Goal: Task Accomplishment & Management: Use online tool/utility

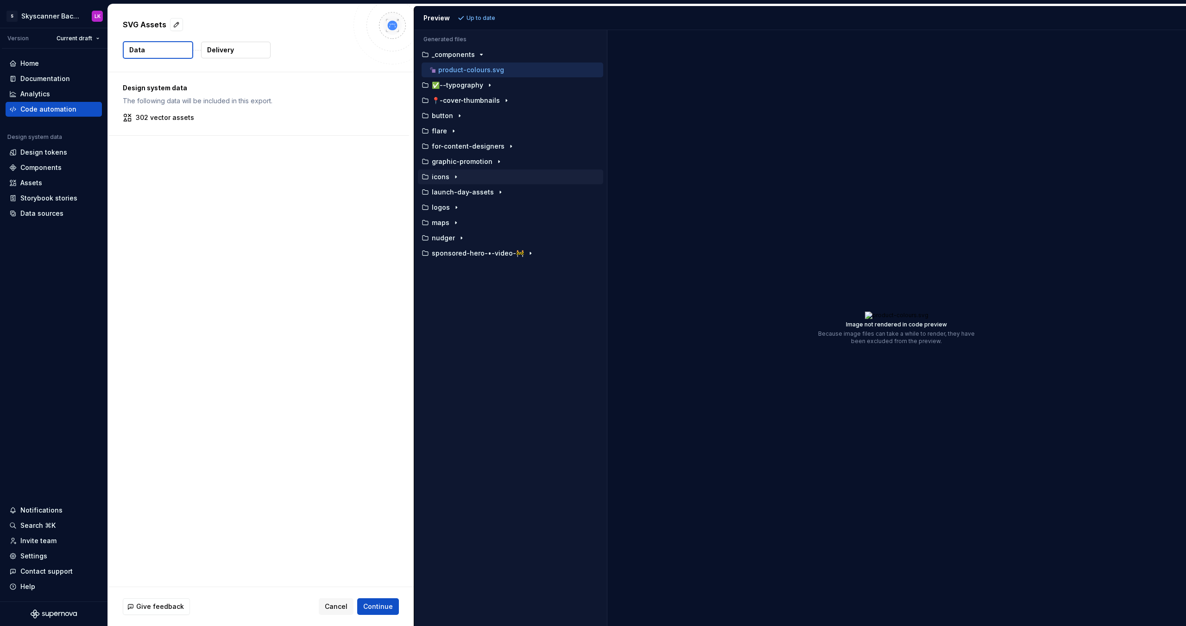
click at [446, 179] on p "icons" at bounding box center [441, 176] width 18 height 7
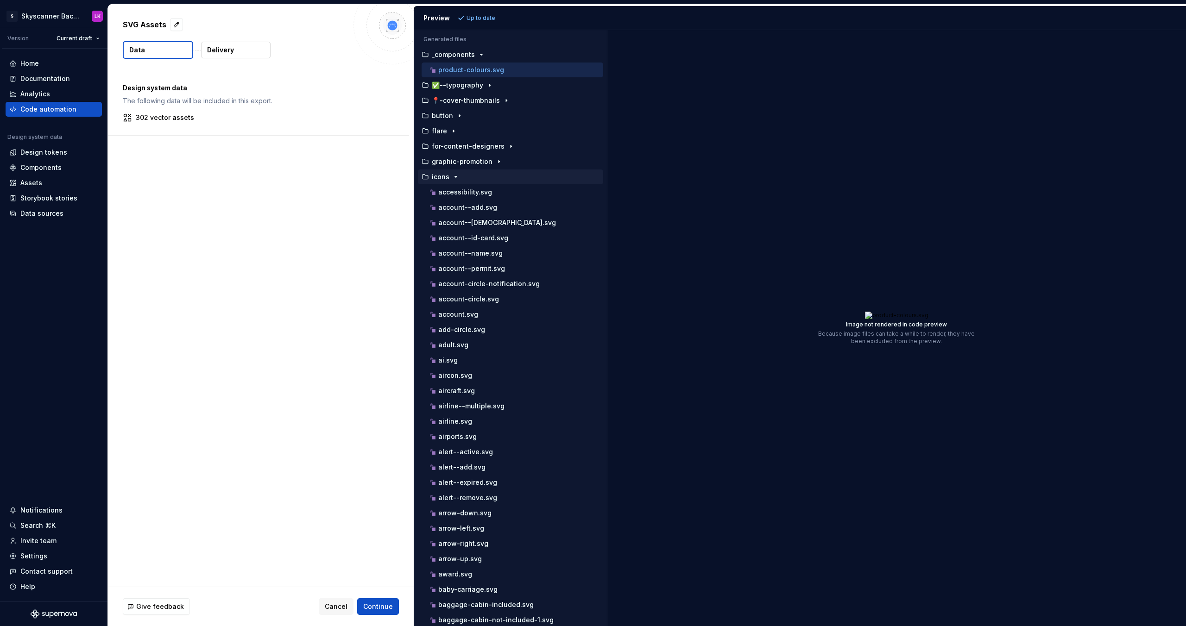
click at [446, 179] on p "icons" at bounding box center [441, 176] width 18 height 7
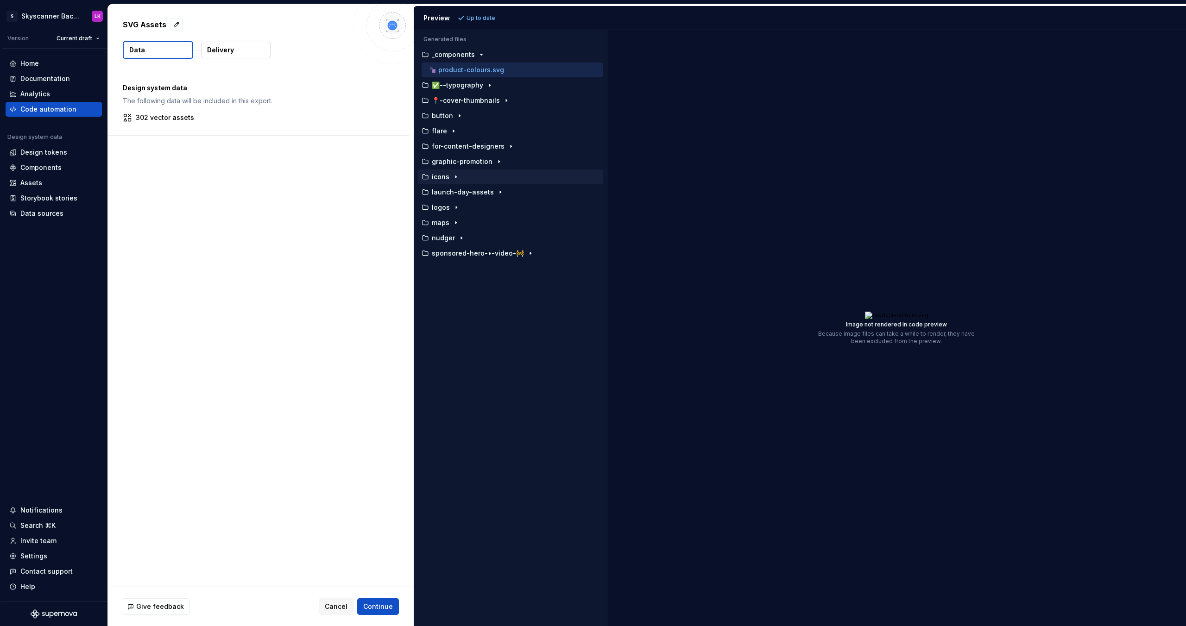
click at [446, 178] on p "icons" at bounding box center [441, 176] width 18 height 7
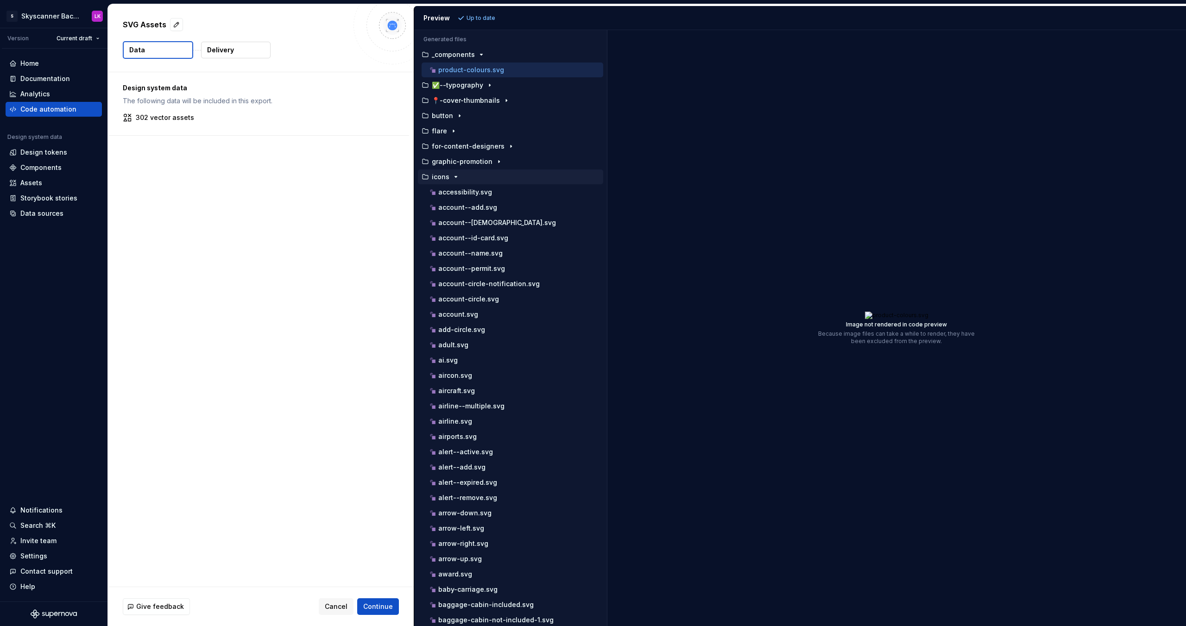
click at [446, 177] on p "icons" at bounding box center [441, 176] width 18 height 7
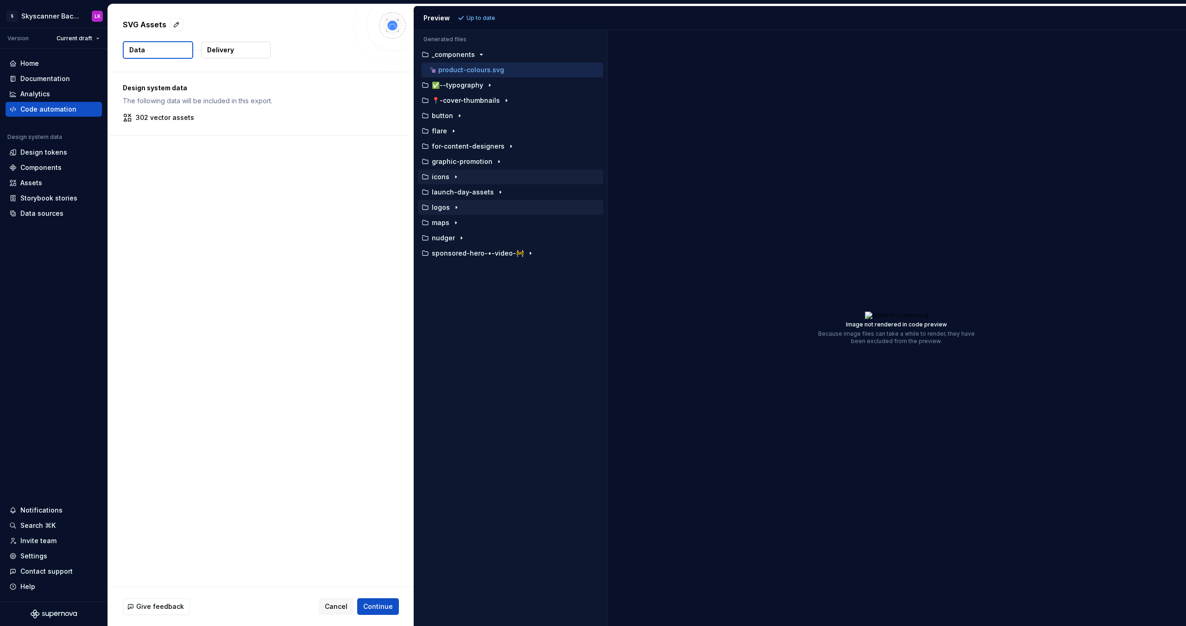
click at [445, 205] on p "logos" at bounding box center [441, 207] width 18 height 7
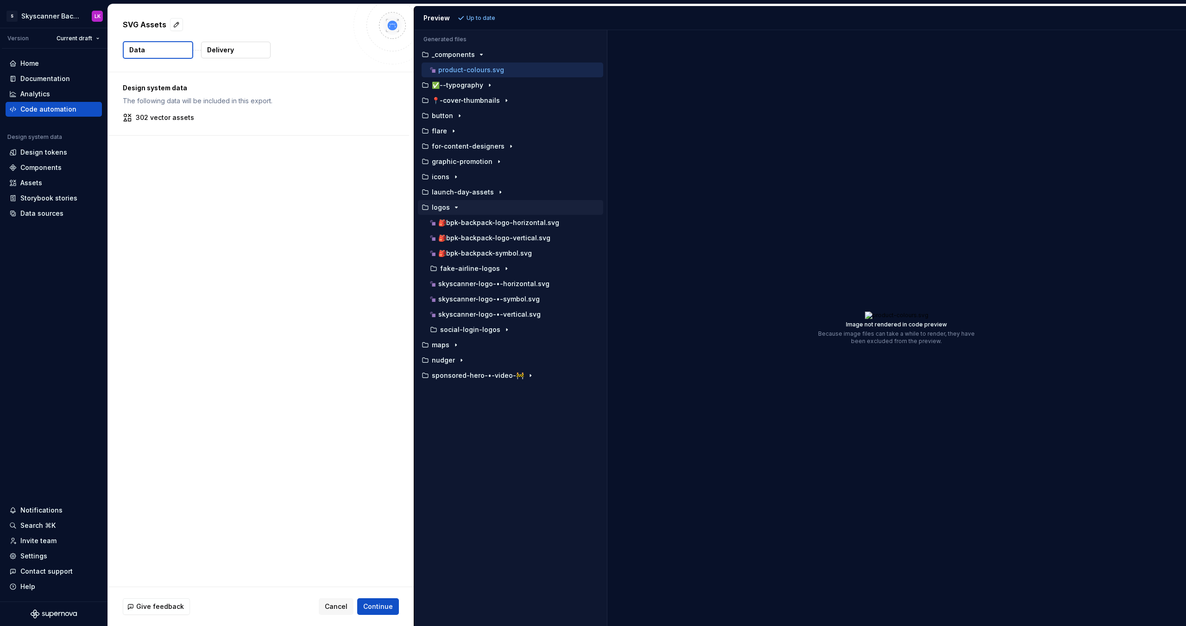
click at [445, 205] on p "logos" at bounding box center [441, 207] width 18 height 7
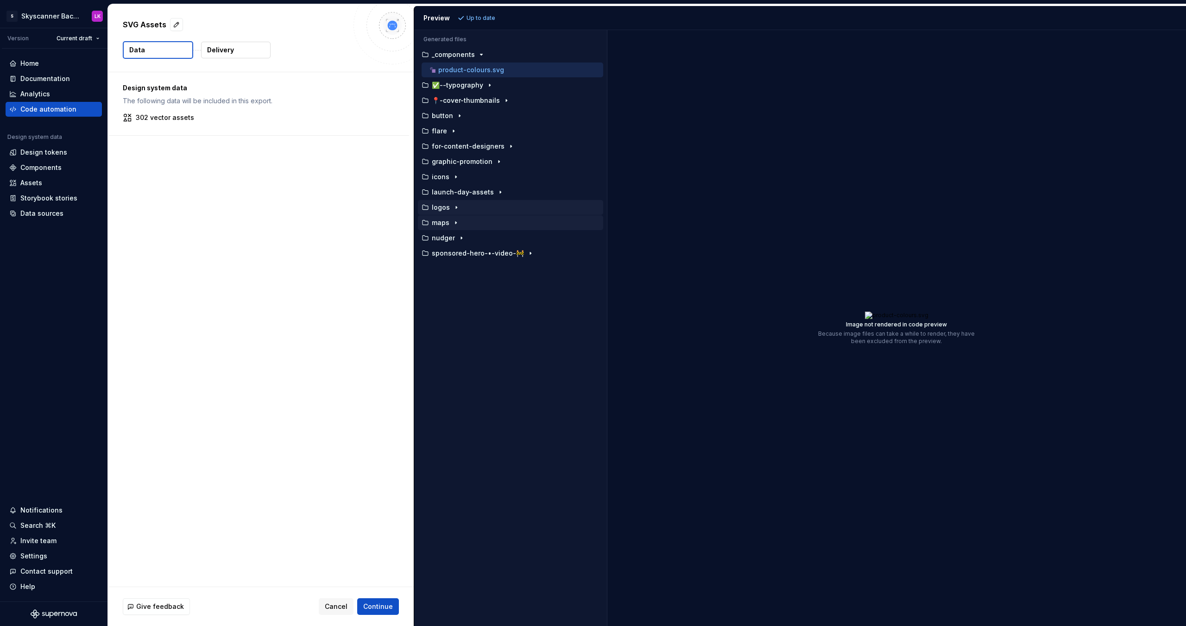
click at [444, 220] on p "maps" at bounding box center [441, 222] width 18 height 7
click at [443, 238] on p "nudger" at bounding box center [443, 237] width 23 height 7
click at [440, 59] on button "_components" at bounding box center [510, 55] width 185 height 10
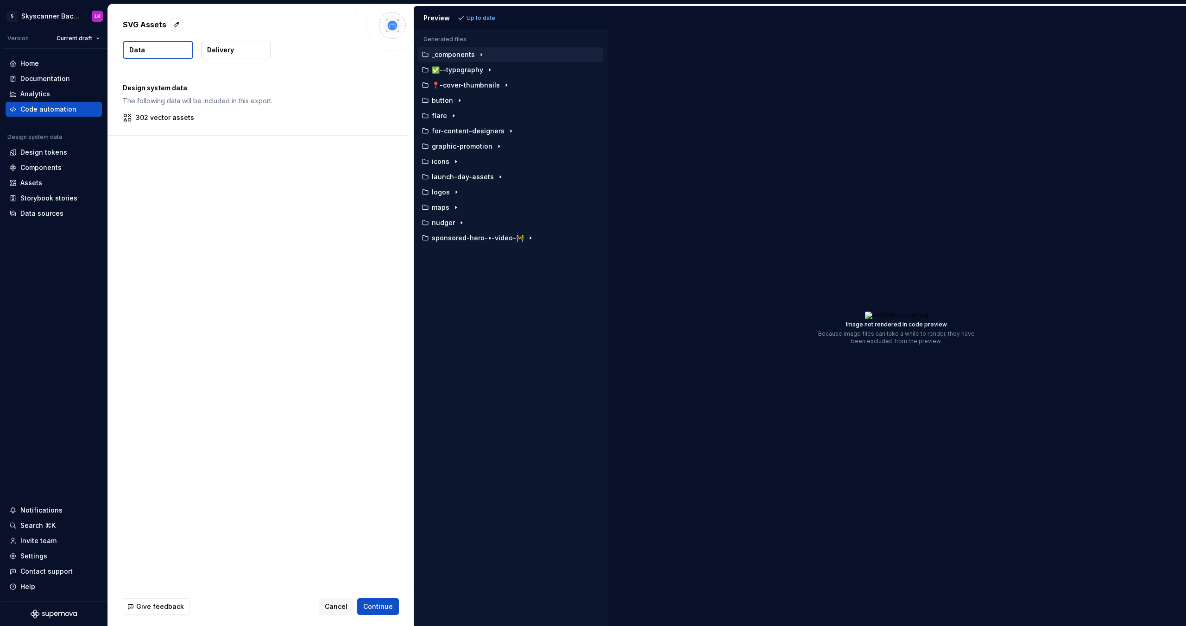
click at [313, 352] on div "Design system data The following data will be included in this export. 302 vect…" at bounding box center [261, 329] width 306 height 515
